Goal: Information Seeking & Learning: Learn about a topic

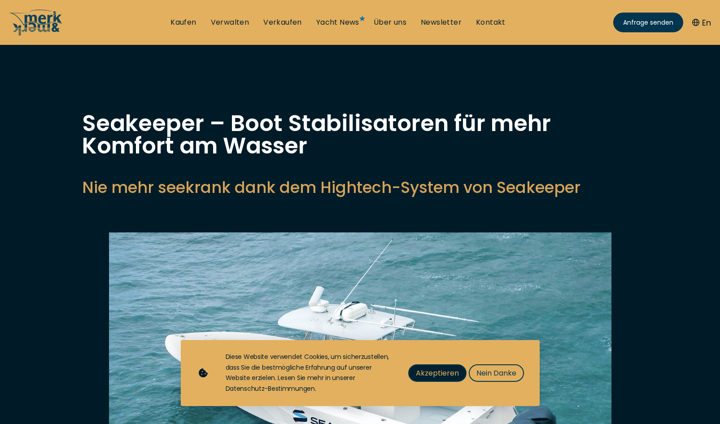
click at [436, 377] on span "Akzeptieren" at bounding box center [437, 372] width 43 height 11
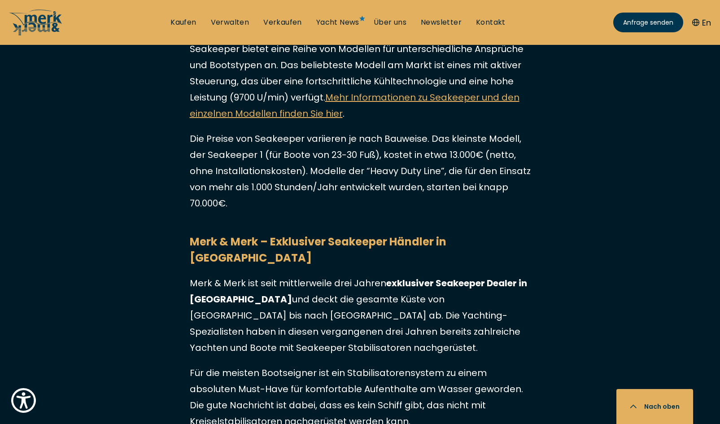
scroll to position [2731, 0]
click at [324, 137] on p "Die Preise von Seakeeper variieren je nach Bauweise. Das kleinste Modell, der S…" at bounding box center [360, 171] width 341 height 81
click at [319, 162] on p "Die Preise von Seakeeper variieren je nach Bauweise. Das kleinste Modell, der S…" at bounding box center [360, 171] width 341 height 81
click at [255, 156] on p "Die Preise von Seakeeper variieren je nach Bauweise. Das kleinste Modell, der S…" at bounding box center [360, 171] width 341 height 81
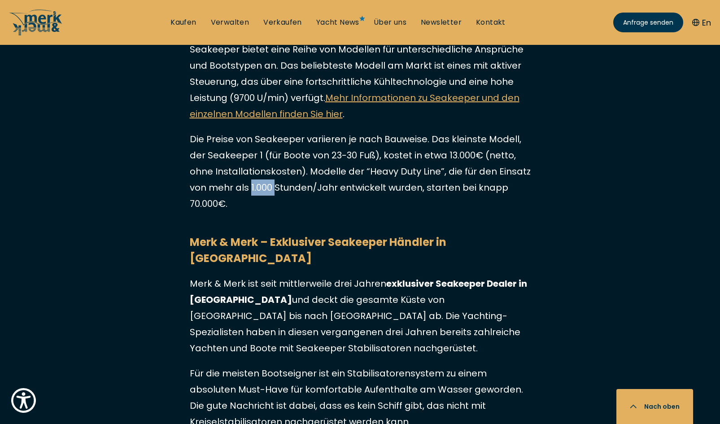
click at [255, 156] on p "Die Preise von Seakeeper variieren je nach Bauweise. Das kleinste Modell, der S…" at bounding box center [360, 171] width 341 height 81
click at [293, 162] on p "Die Preise von Seakeeper variieren je nach Bauweise. Das kleinste Modell, der S…" at bounding box center [360, 171] width 341 height 81
click at [322, 162] on p "Die Preise von Seakeeper variieren je nach Bauweise. Das kleinste Modell, der S…" at bounding box center [360, 171] width 341 height 81
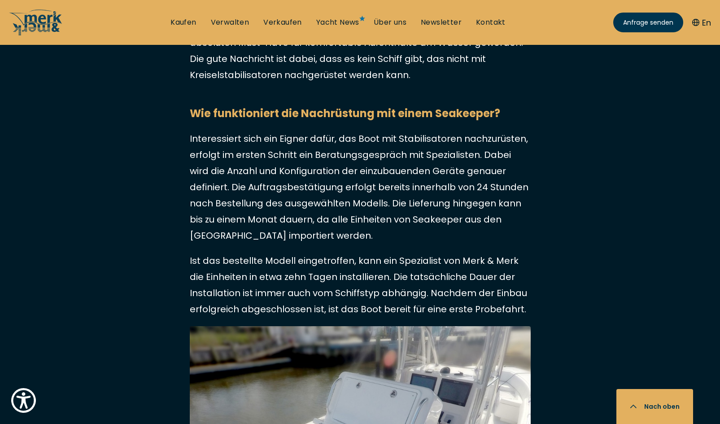
scroll to position [3078, 0]
click at [292, 131] on p "Interessiert sich ein Eigner dafür, das Boot mit Stabilisatoren nachzurüsten, e…" at bounding box center [360, 187] width 341 height 113
click at [290, 146] on p "Interessiert sich ein Eigner dafür, das Boot mit Stabilisatoren nachzurüsten, e…" at bounding box center [360, 187] width 341 height 113
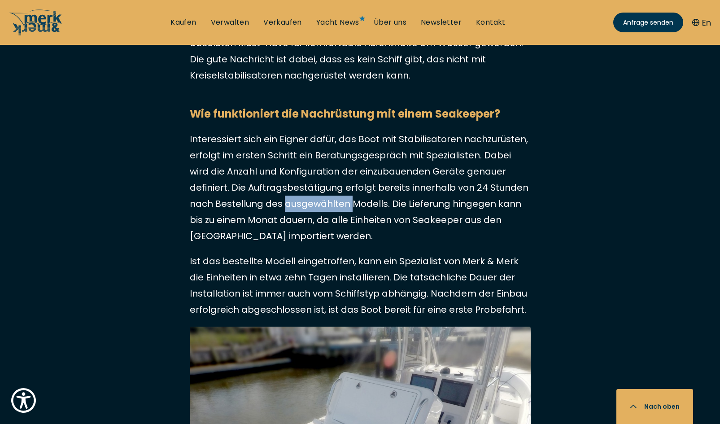
click at [312, 133] on p "Interessiert sich ein Eigner dafür, das Boot mit Stabilisatoren nachzurüsten, e…" at bounding box center [360, 187] width 341 height 113
click at [310, 173] on p "Interessiert sich ein Eigner dafür, das Boot mit Stabilisatoren nachzurüsten, e…" at bounding box center [360, 187] width 341 height 113
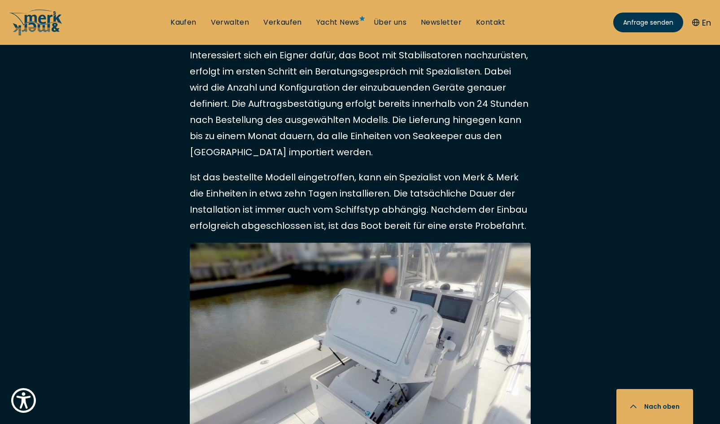
scroll to position [3167, 0]
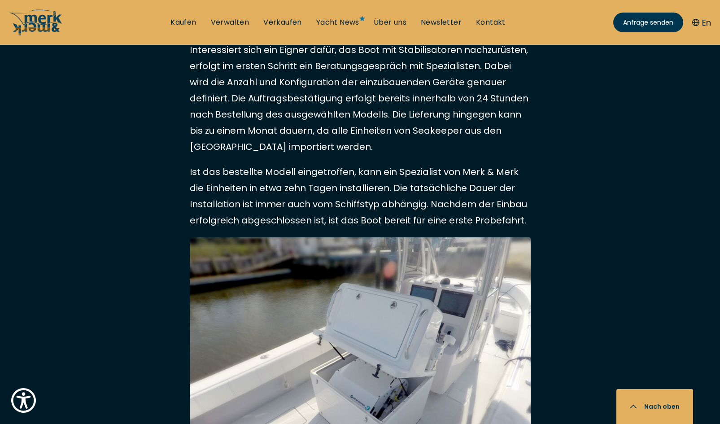
click at [355, 164] on p "Ist das bestellte Modell eingetroffen, kann ein Spezialist von Merk & Merk die …" at bounding box center [360, 196] width 341 height 65
click at [340, 164] on p "Ist das bestellte Modell eingetroffen, kann ein Spezialist von Merk & Merk die …" at bounding box center [360, 196] width 341 height 65
click at [329, 164] on p "Ist das bestellte Modell eingetroffen, kann ein Spezialist von Merk & Merk die …" at bounding box center [360, 196] width 341 height 65
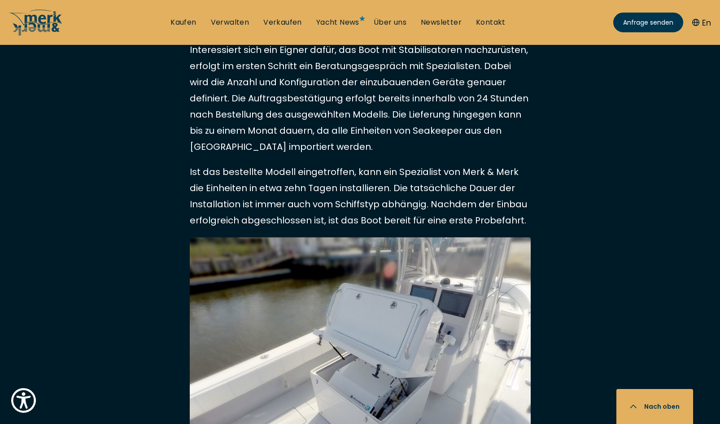
click at [329, 164] on p "Ist das bestellte Modell eingetroffen, kann ein Spezialist von Merk & Merk die …" at bounding box center [360, 196] width 341 height 65
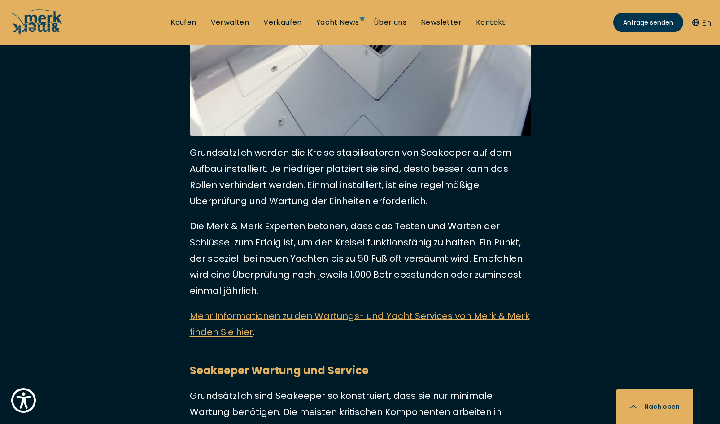
scroll to position [3534, 0]
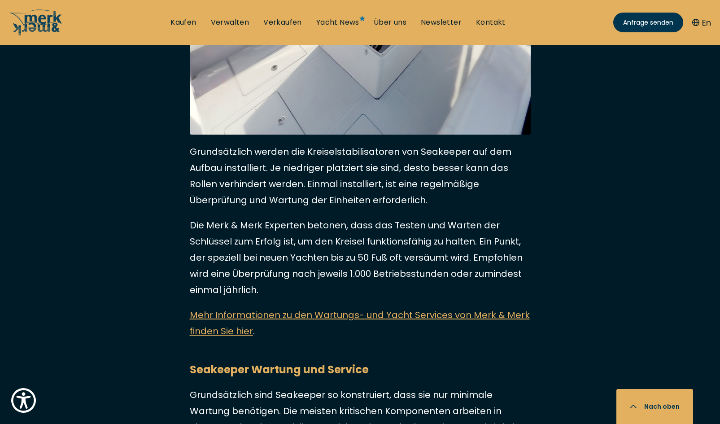
click at [325, 217] on p "Die Merk & Merk Experten betonen, dass das Testen und Warten der Schlüssel zum …" at bounding box center [360, 257] width 341 height 81
click at [351, 217] on p "Die Merk & Merk Experten betonen, dass das Testen und Warten der Schlüssel zum …" at bounding box center [360, 257] width 341 height 81
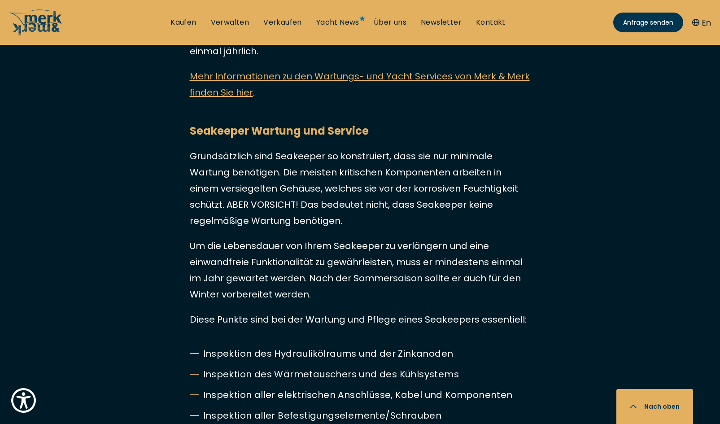
scroll to position [3775, 0]
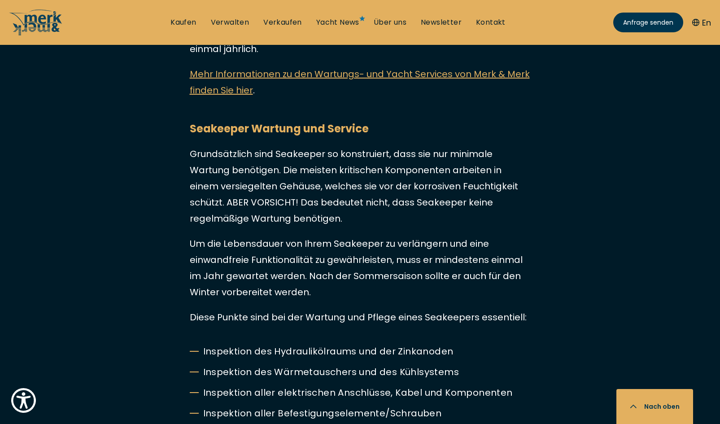
click at [308, 146] on p "Grundsätzlich sind Seakeeper so konstruiert, dass sie nur minimale Wartung benö…" at bounding box center [360, 186] width 341 height 81
click at [312, 155] on p "Grundsätzlich sind Seakeeper so konstruiert, dass sie nur minimale Wartung benö…" at bounding box center [360, 186] width 341 height 81
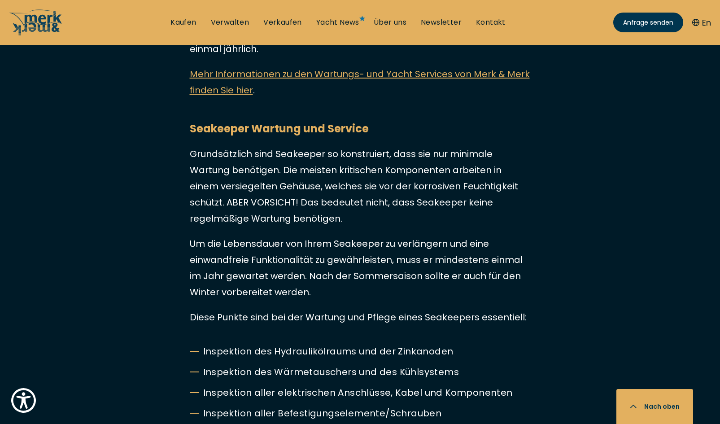
click at [312, 155] on p "Grundsätzlich sind Seakeeper so konstruiert, dass sie nur minimale Wartung benö…" at bounding box center [360, 186] width 341 height 81
click at [323, 236] on p "Um die Lebensdauer von Ihrem Seakeeper zu verlängern und eine einwandfreie Funk…" at bounding box center [360, 268] width 341 height 65
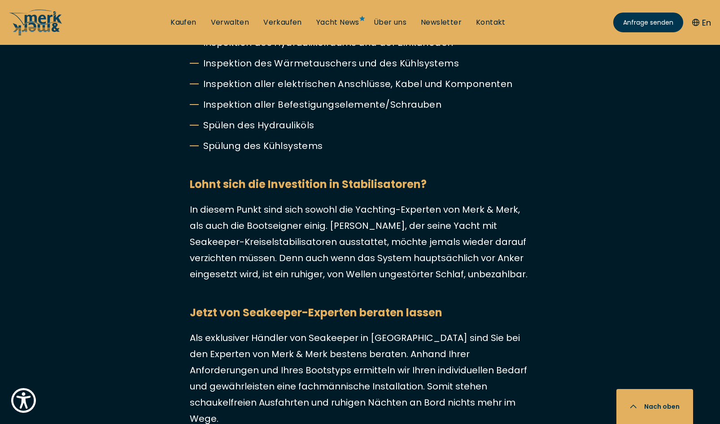
scroll to position [4085, 0]
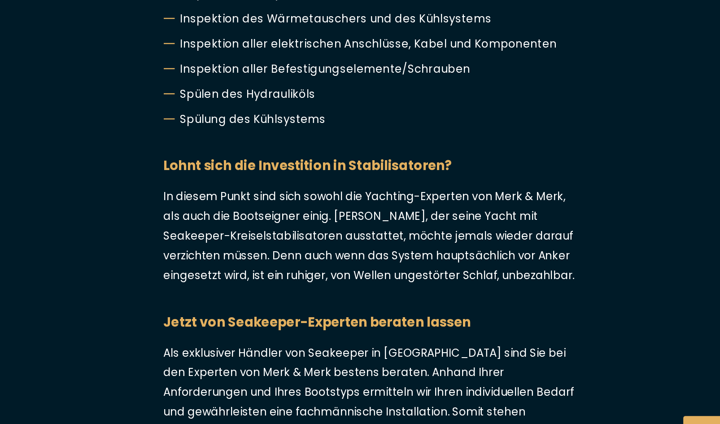
click at [312, 201] on p "In diesem Punkt sind sich sowohl die Yachting-Experten von Merk & Merk, als auc…" at bounding box center [360, 241] width 341 height 81
click at [308, 207] on p "In diesem Punkt sind sich sowohl die Yachting-Experten von Merk & Merk, als auc…" at bounding box center [360, 241] width 341 height 81
click at [310, 209] on p "In diesem Punkt sind sich sowohl die Yachting-Experten von Merk & Merk, als auc…" at bounding box center [360, 241] width 341 height 81
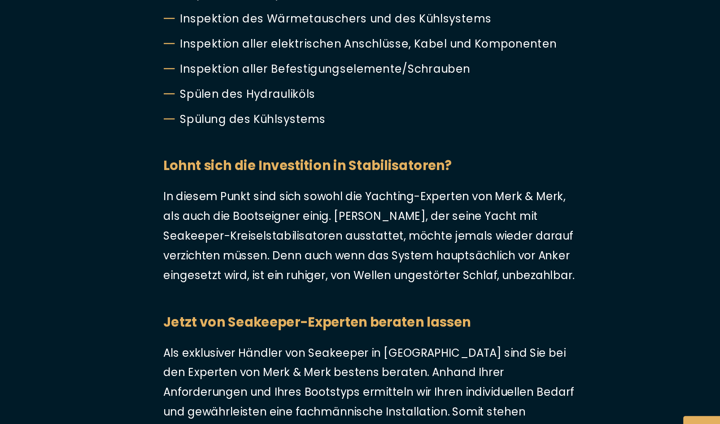
click at [327, 201] on p "In diesem Punkt sind sich sowohl die Yachting-Experten von Merk & Merk, als auc…" at bounding box center [360, 241] width 341 height 81
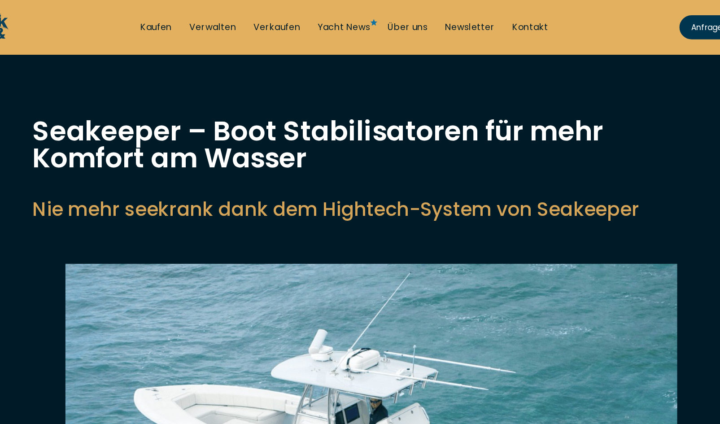
scroll to position [0, 0]
